Goal: Information Seeking & Learning: Learn about a topic

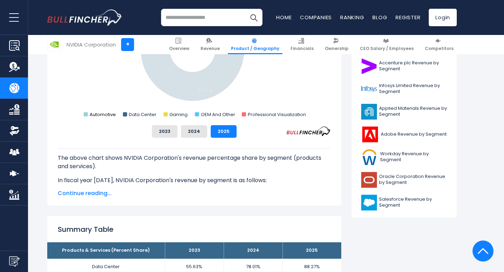
scroll to position [274, 0]
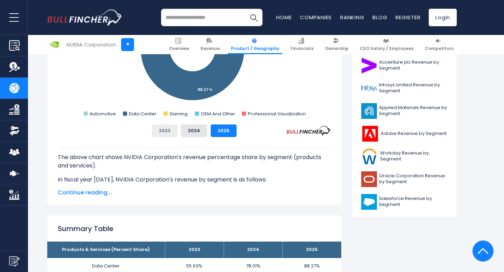
click at [169, 135] on button "2023" at bounding box center [165, 131] width 26 height 13
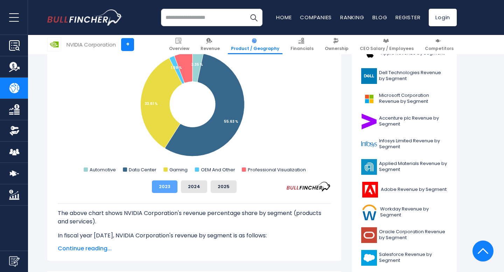
scroll to position [218, 0]
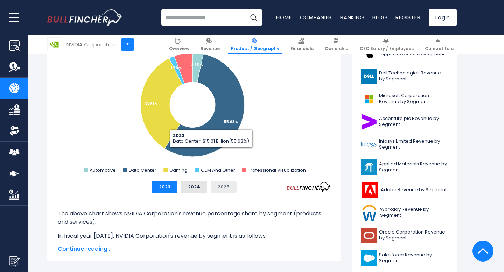
click at [228, 190] on button "2025" at bounding box center [224, 187] width 26 height 13
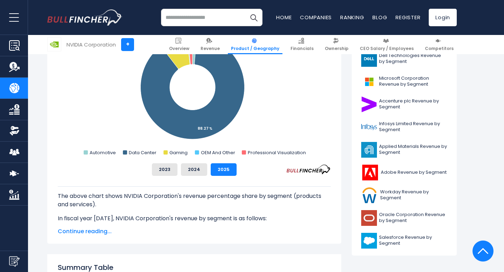
scroll to position [0, 0]
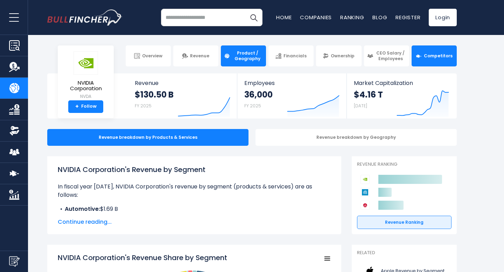
click at [421, 52] on link "Competitors" at bounding box center [433, 55] width 45 height 21
click at [105, 222] on span "Continue reading..." at bounding box center [194, 222] width 273 height 8
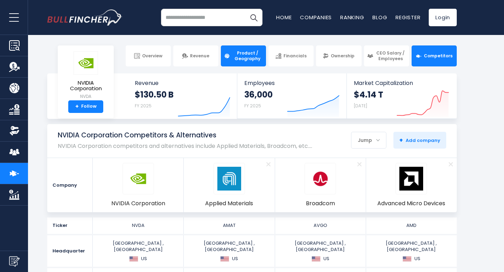
click at [240, 60] on span "Product / Geography" at bounding box center [247, 55] width 31 height 11
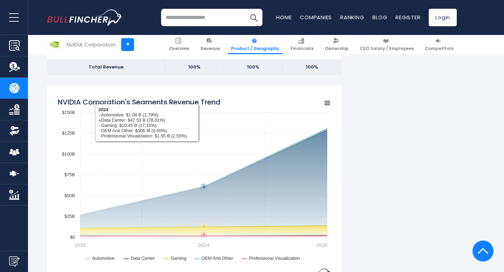
scroll to position [556, 0]
